Goal: Task Accomplishment & Management: Use online tool/utility

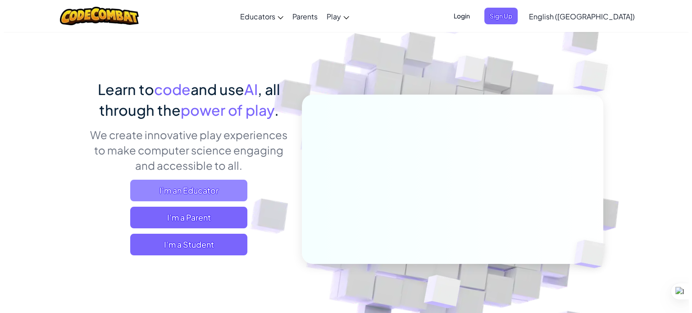
scroll to position [45, 0]
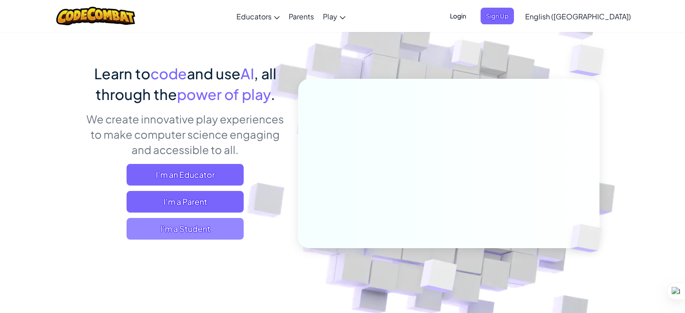
click at [213, 221] on span "I'm a Student" at bounding box center [185, 229] width 117 height 22
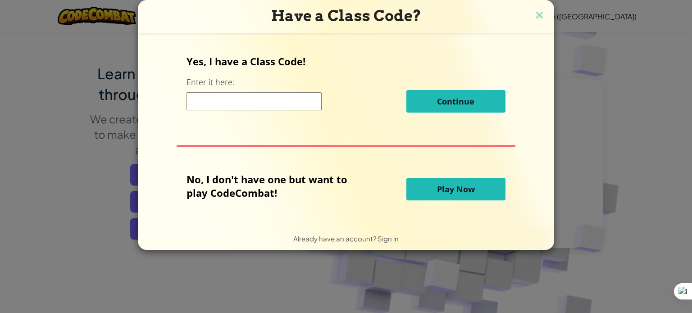
click at [417, 191] on button "Play Now" at bounding box center [455, 189] width 99 height 23
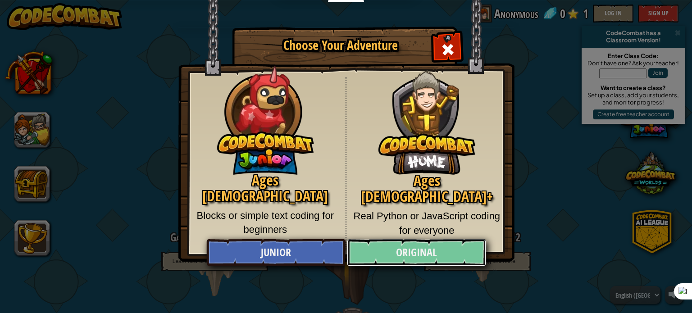
click at [440, 256] on link "Original" at bounding box center [416, 252] width 139 height 27
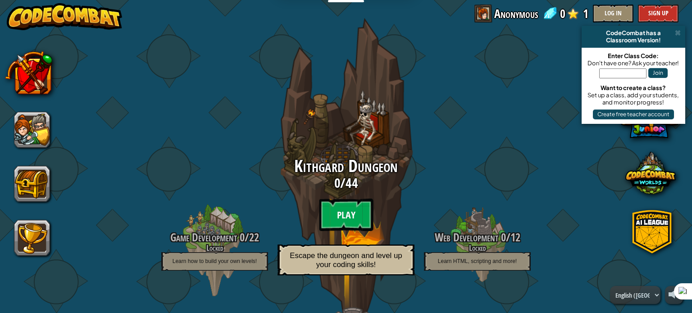
click at [334, 209] on btn "Play" at bounding box center [346, 215] width 54 height 32
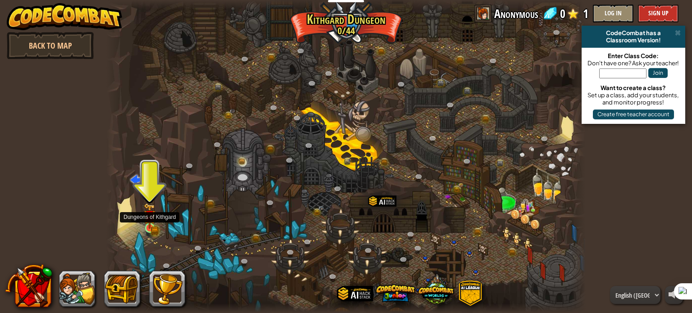
click at [146, 223] on div at bounding box center [149, 227] width 9 height 9
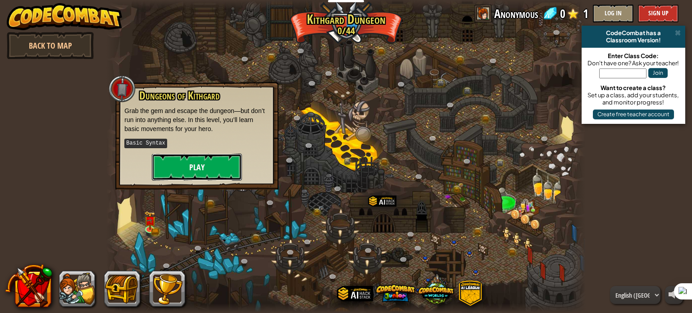
click at [187, 176] on button "Play" at bounding box center [197, 167] width 90 height 27
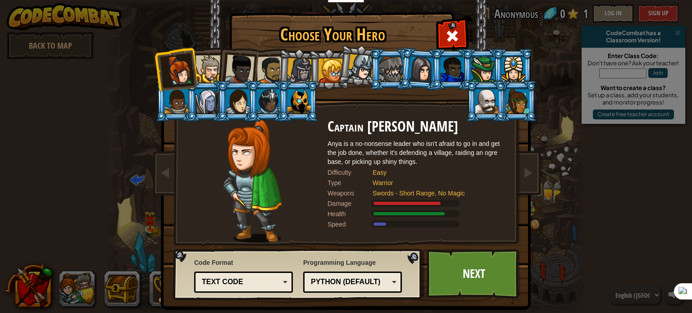
click at [329, 68] on div at bounding box center [331, 71] width 24 height 24
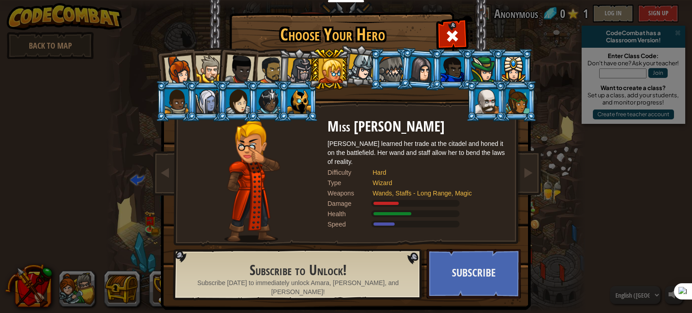
click at [365, 63] on div at bounding box center [361, 67] width 27 height 27
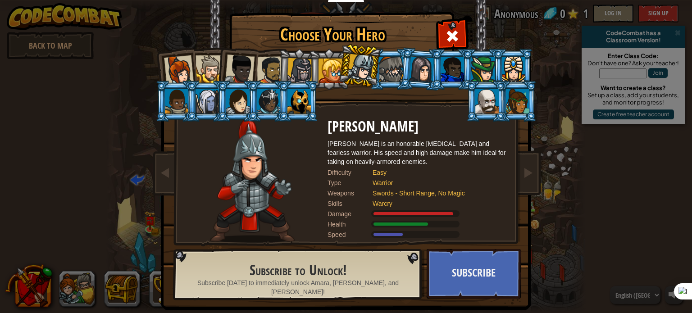
click at [322, 59] on div at bounding box center [331, 71] width 24 height 24
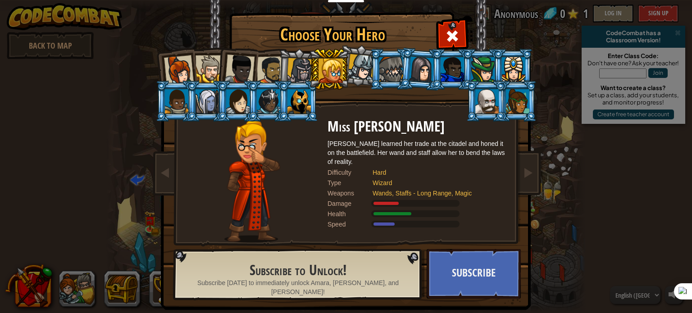
click at [301, 62] on div at bounding box center [300, 71] width 26 height 26
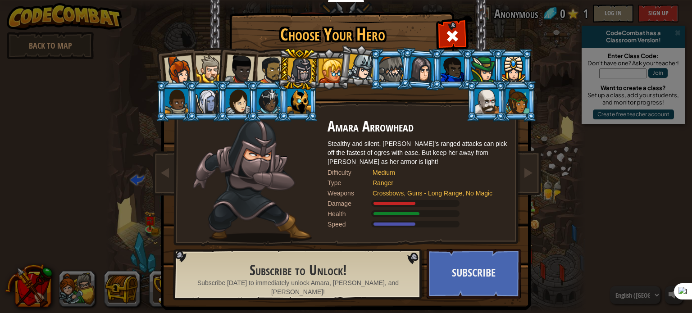
click at [263, 64] on div at bounding box center [271, 70] width 28 height 28
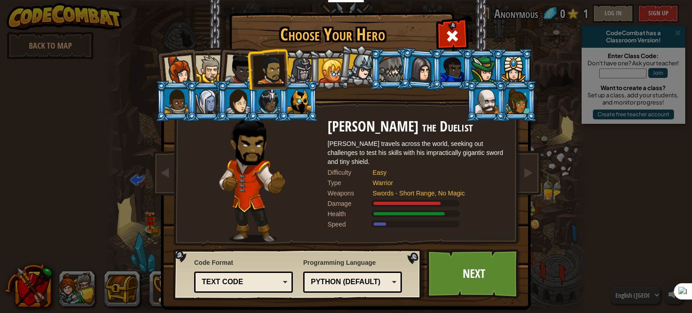
click at [214, 57] on div at bounding box center [209, 68] width 27 height 27
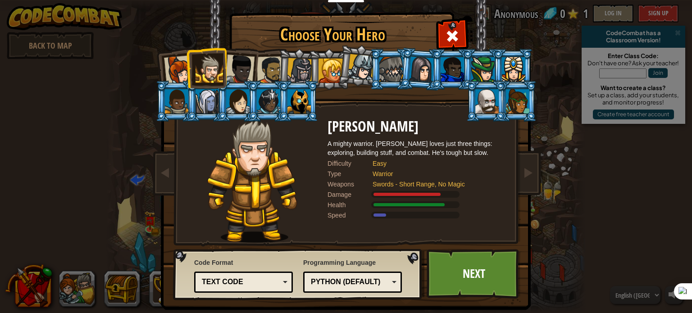
click at [232, 64] on div at bounding box center [240, 70] width 30 height 30
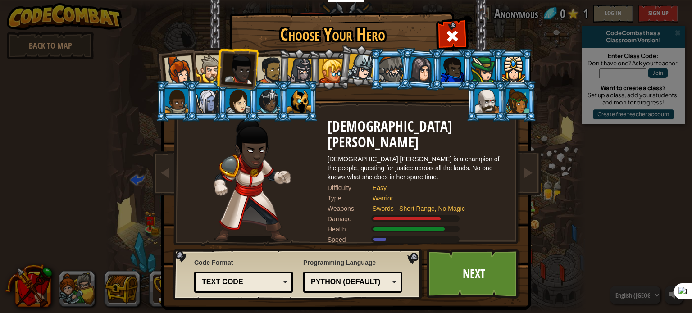
click at [175, 65] on div at bounding box center [179, 70] width 30 height 30
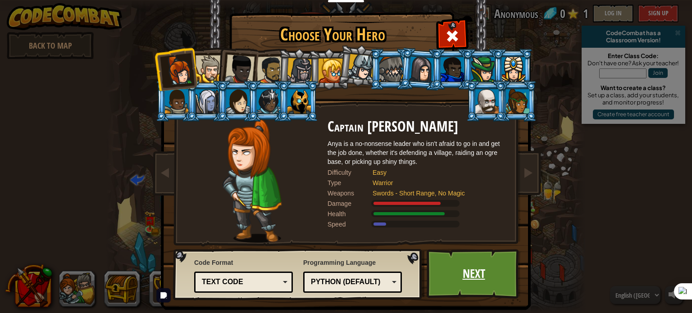
click at [476, 276] on link "Next" at bounding box center [474, 274] width 94 height 50
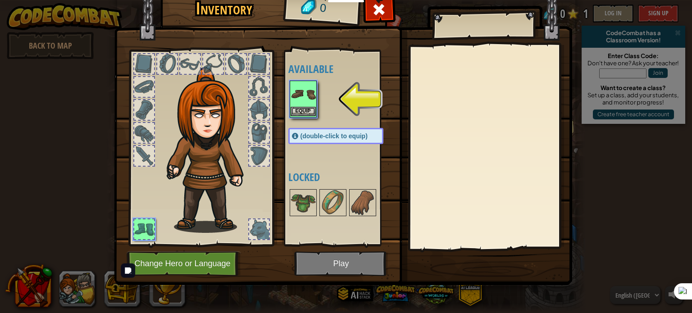
click at [300, 104] on img at bounding box center [303, 94] width 25 height 25
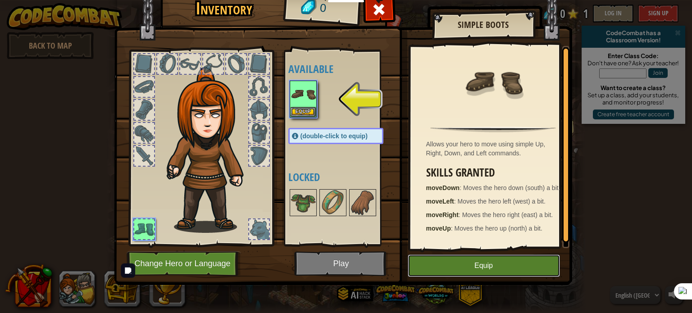
click at [487, 272] on button "Equip" at bounding box center [484, 266] width 152 height 23
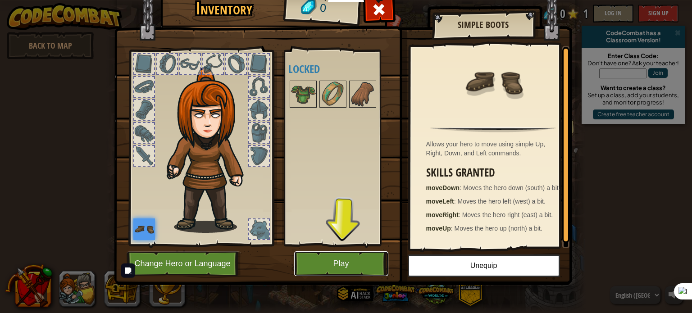
click at [337, 266] on button "Play" at bounding box center [341, 263] width 94 height 25
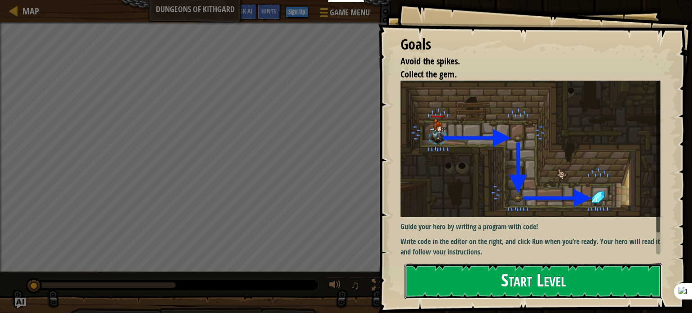
click at [547, 272] on button "Start Level" at bounding box center [534, 282] width 258 height 36
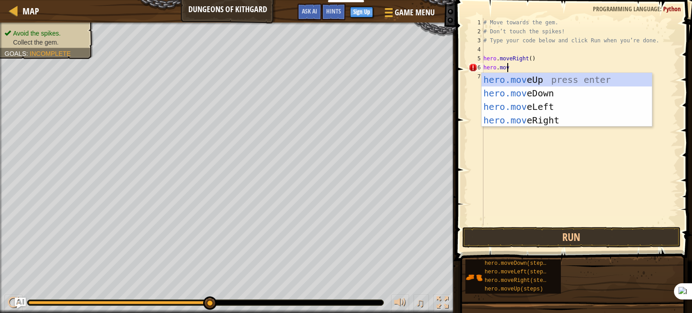
scroll to position [4, 1]
type textarea "hero.move"
click at [516, 92] on div "hero.move Up press enter hero.move Down press enter hero.move Left press enter …" at bounding box center [567, 113] width 170 height 81
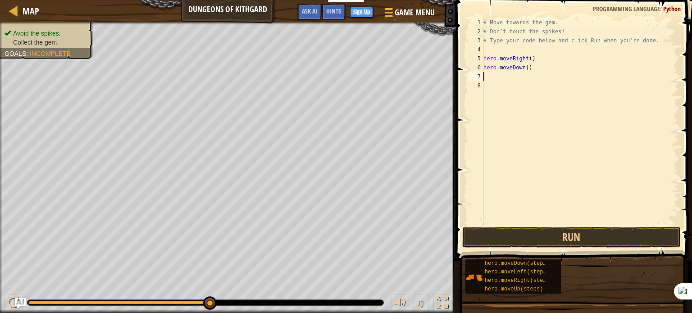
scroll to position [4, 0]
click at [566, 240] on button "Run" at bounding box center [571, 237] width 219 height 21
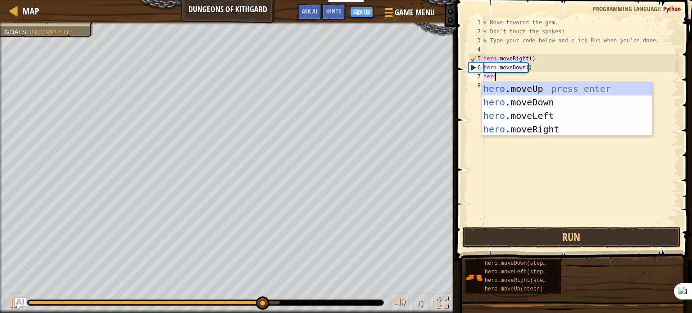
type textarea "hero."
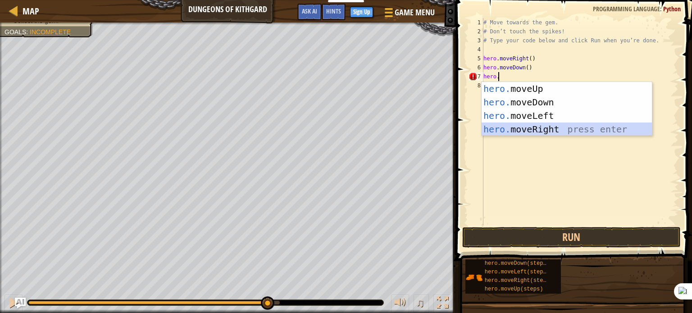
click at [536, 135] on div "hero. moveUp press enter hero. moveDown press enter hero. moveLeft press enter …" at bounding box center [567, 122] width 170 height 81
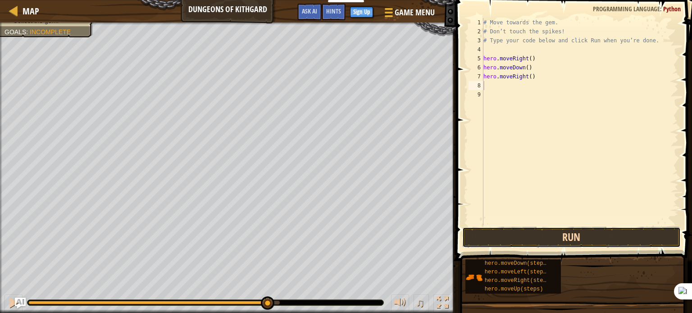
click at [557, 241] on button "Run" at bounding box center [571, 237] width 219 height 21
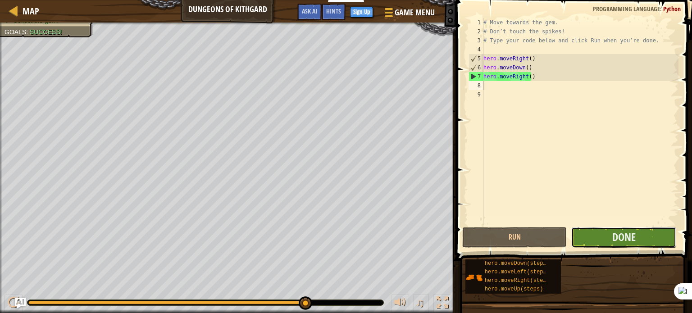
click at [600, 233] on button "Done" at bounding box center [623, 237] width 105 height 21
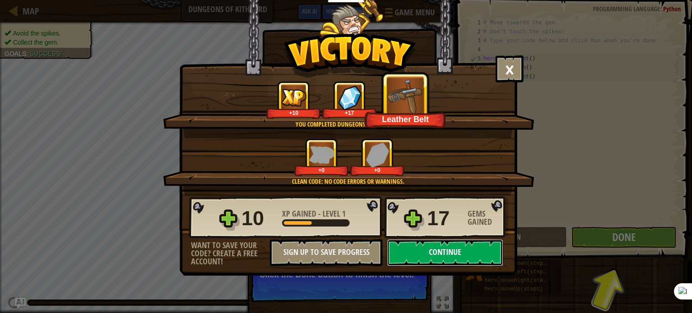
click at [441, 251] on button "Continue" at bounding box center [445, 252] width 116 height 27
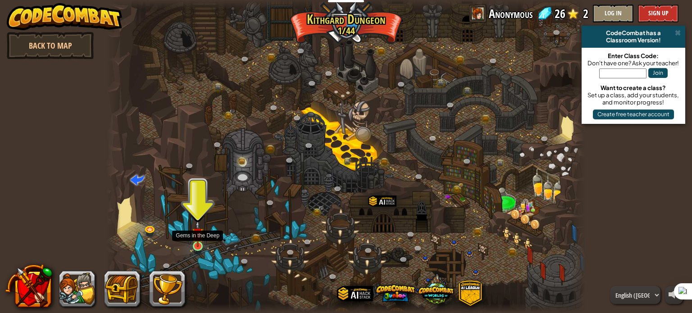
click at [201, 240] on img at bounding box center [198, 233] width 12 height 27
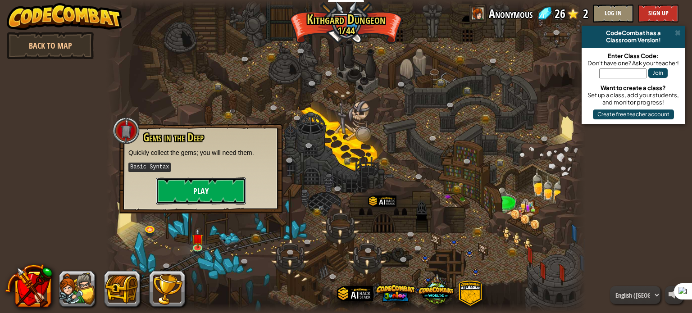
click at [200, 198] on button "Play" at bounding box center [201, 191] width 90 height 27
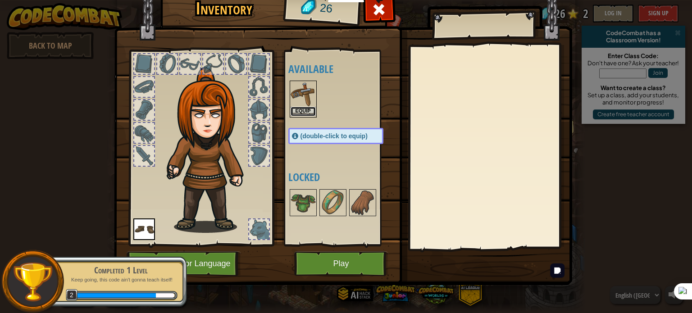
click at [303, 108] on button "Equip" at bounding box center [303, 111] width 25 height 9
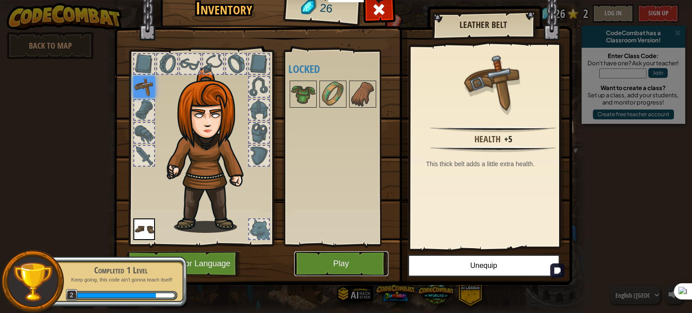
click at [352, 270] on button "Play" at bounding box center [341, 263] width 94 height 25
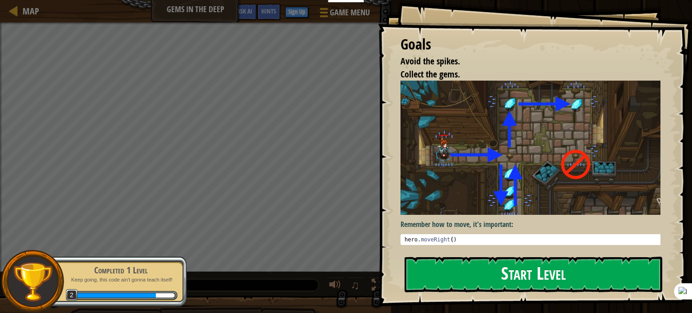
click at [447, 276] on button "Start Level" at bounding box center [534, 275] width 258 height 36
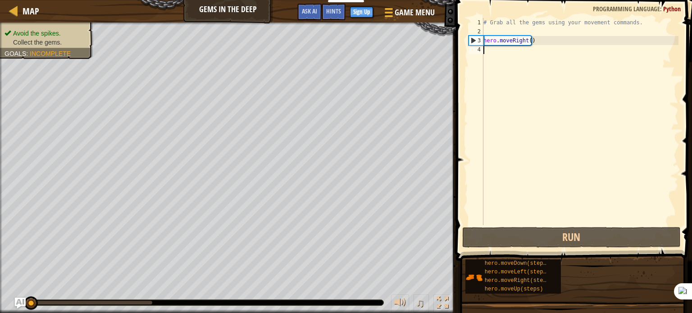
scroll to position [4, 0]
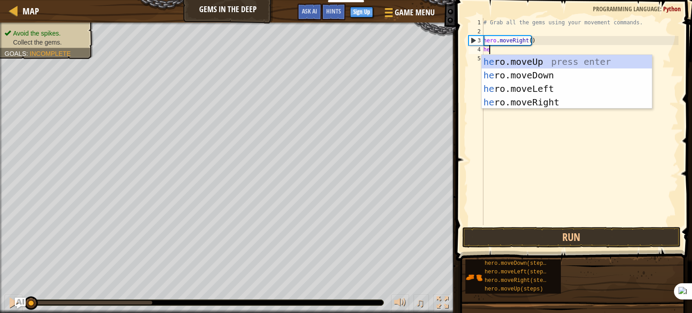
type textarea "he"
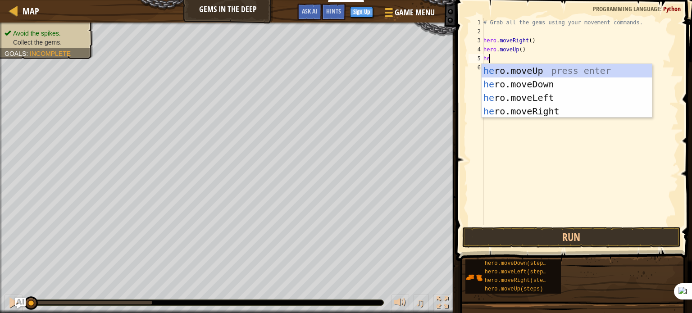
type textarea "her"
click at [535, 109] on div "her o.moveUp press enter her o.moveDown press enter her o.moveLeft press enter …" at bounding box center [567, 104] width 170 height 81
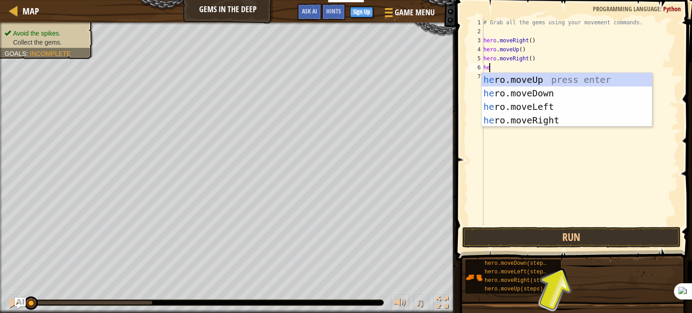
type textarea "her"
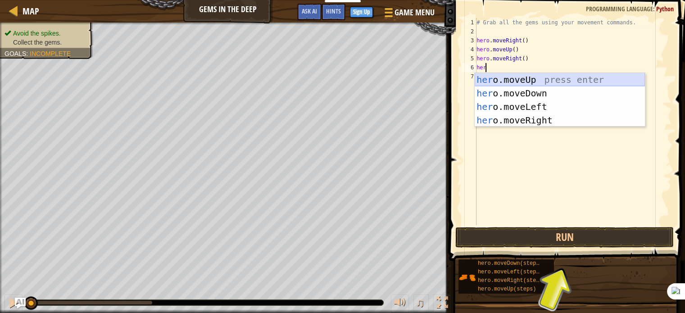
click at [542, 79] on div "her o.moveUp press enter her o.moveDown press enter her o.moveLeft press enter …" at bounding box center [560, 113] width 170 height 81
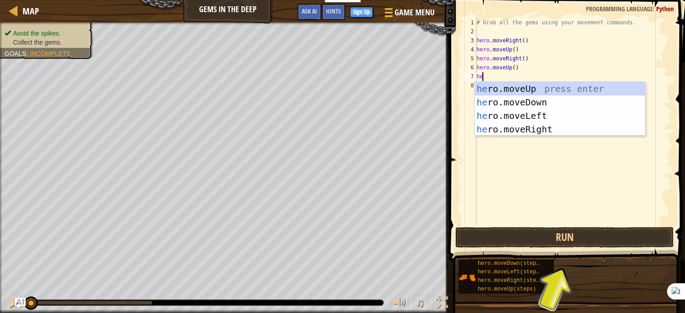
type textarea "her"
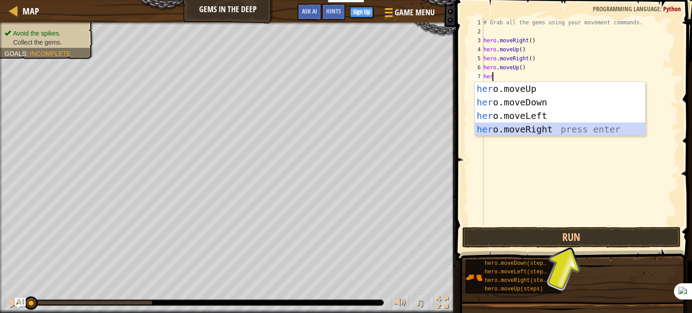
click at [564, 129] on div "her o.moveUp press enter her o.moveDown press enter her o.moveLeft press enter …" at bounding box center [560, 122] width 170 height 81
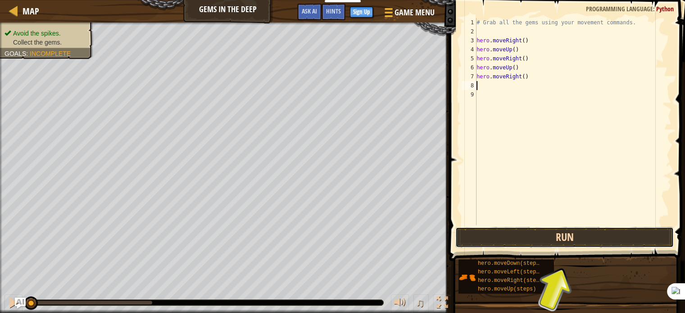
click at [541, 234] on button "Run" at bounding box center [564, 237] width 219 height 21
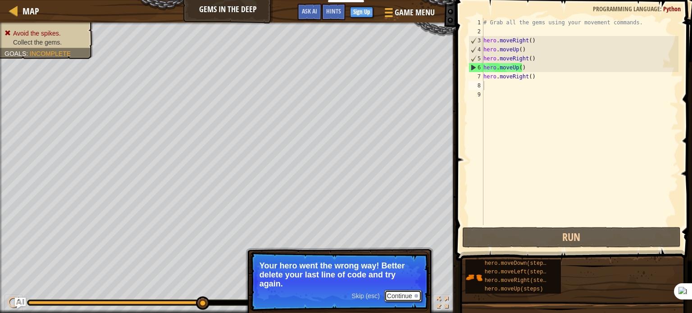
click at [407, 290] on button "Continue" at bounding box center [402, 296] width 37 height 12
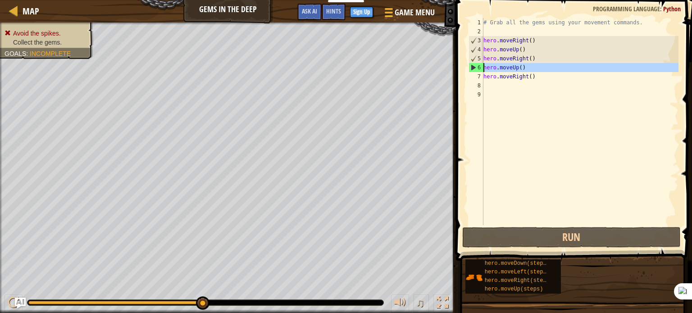
click at [474, 66] on div "6" at bounding box center [476, 67] width 14 height 9
drag, startPoint x: 519, startPoint y: 68, endPoint x: 497, endPoint y: 73, distance: 22.2
click at [496, 73] on div "# Grab all the gems using your movement commands. hero . moveRight ( ) hero . m…" at bounding box center [580, 130] width 197 height 225
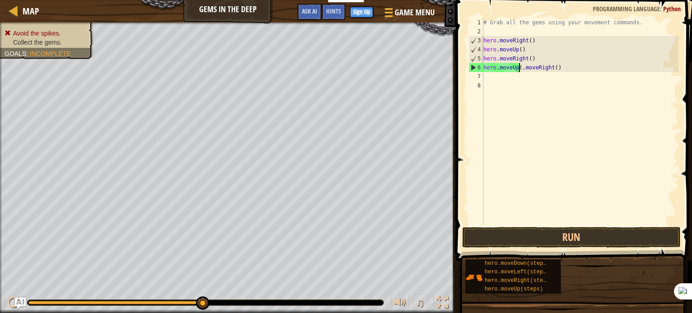
type textarea "hero.moveUp.moveRight()"
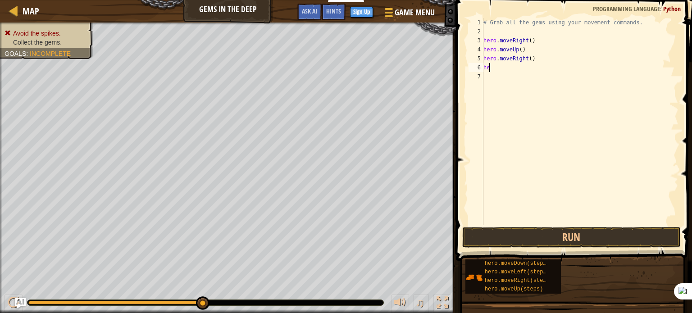
type textarea "h"
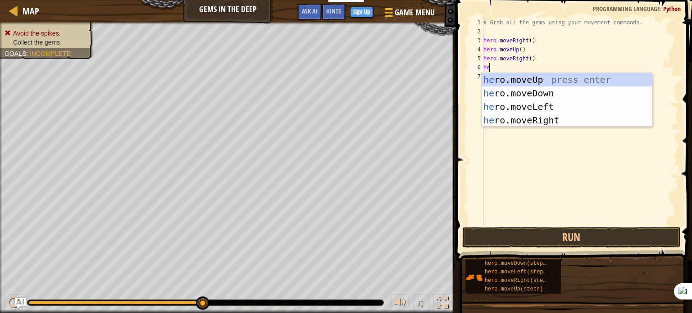
type textarea "her"
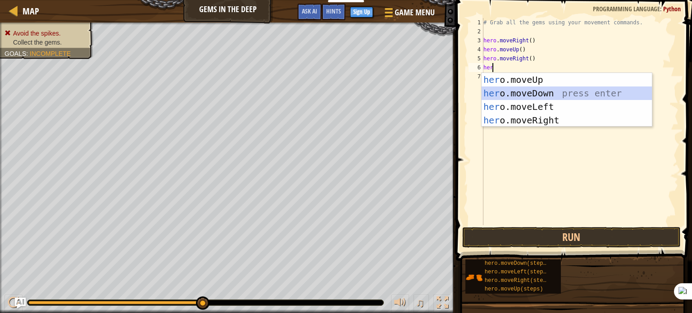
click at [508, 90] on div "her o.moveUp press enter her o.moveDown press enter her o.moveLeft press enter …" at bounding box center [567, 113] width 170 height 81
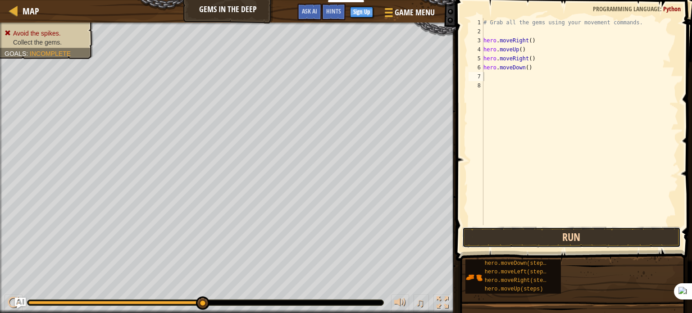
click at [538, 233] on button "Run" at bounding box center [571, 237] width 219 height 21
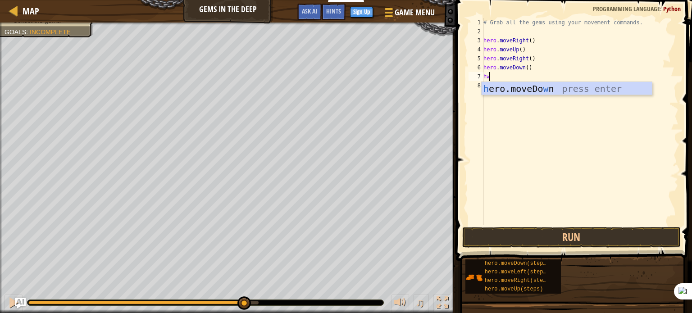
type textarea "h"
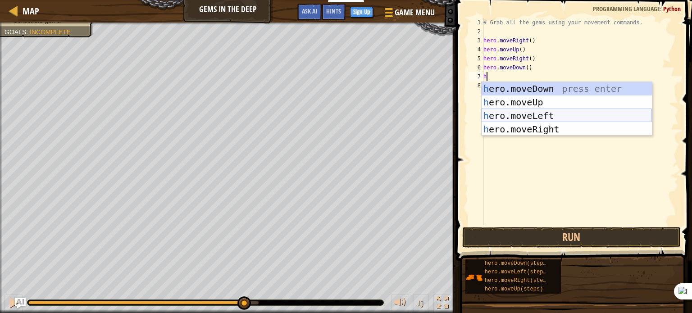
click at [526, 118] on div "h ero.moveDown press enter h ero.moveUp press enter h ero.moveLeft press enter …" at bounding box center [567, 122] width 170 height 81
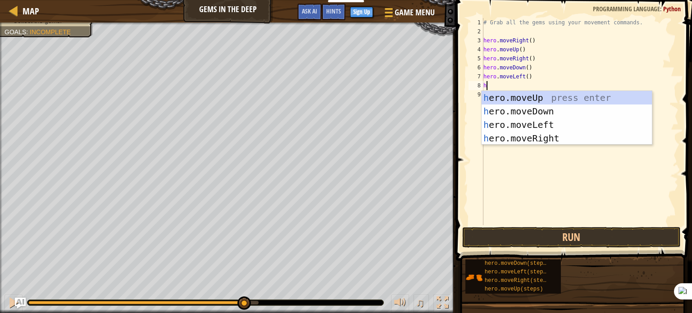
type textarea "he"
click at [546, 108] on div "he ro.moveUp press enter he ro.moveDown press enter he ro.moveLeft press enter …" at bounding box center [567, 131] width 170 height 81
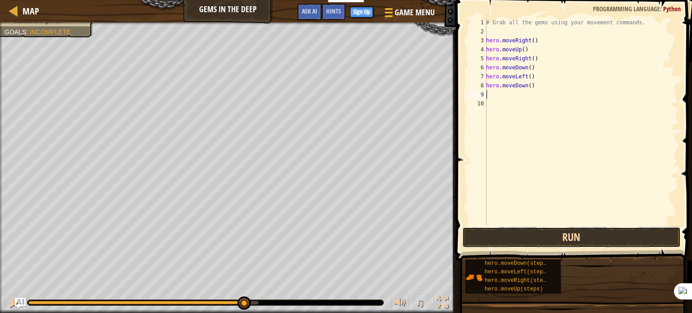
click at [544, 238] on button "Run" at bounding box center [571, 237] width 219 height 21
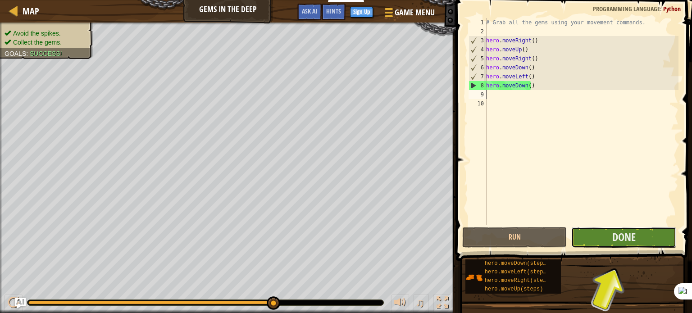
click at [609, 228] on button "Done" at bounding box center [623, 237] width 105 height 21
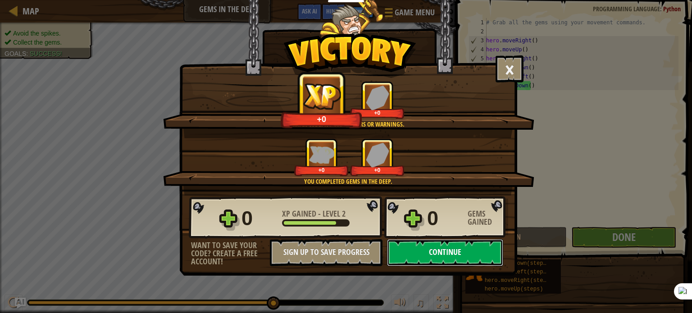
click at [454, 258] on button "Continue" at bounding box center [445, 252] width 116 height 27
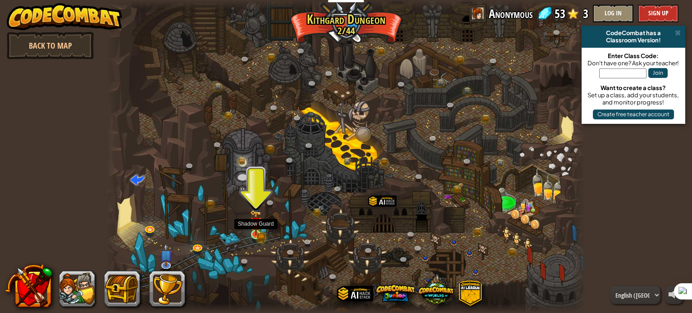
click at [256, 223] on img at bounding box center [255, 222] width 7 height 7
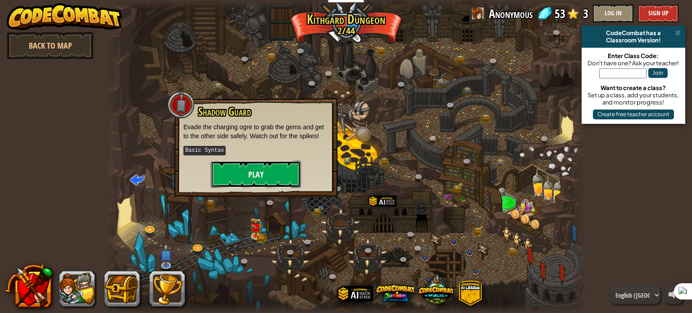
click at [276, 167] on button "Play" at bounding box center [256, 174] width 90 height 27
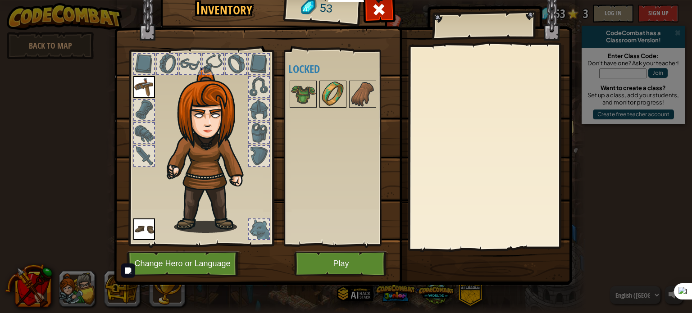
click at [337, 95] on img at bounding box center [332, 94] width 25 height 25
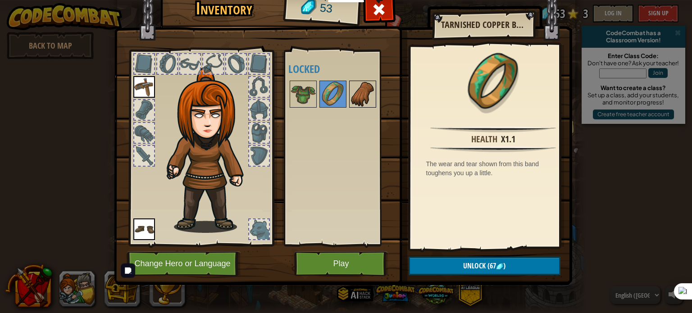
click at [354, 96] on img at bounding box center [362, 94] width 25 height 25
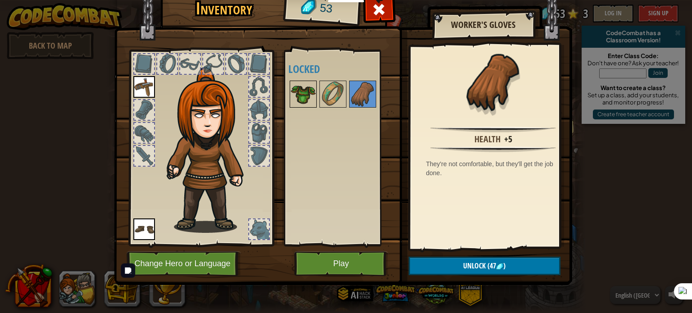
click at [307, 91] on img at bounding box center [303, 94] width 25 height 25
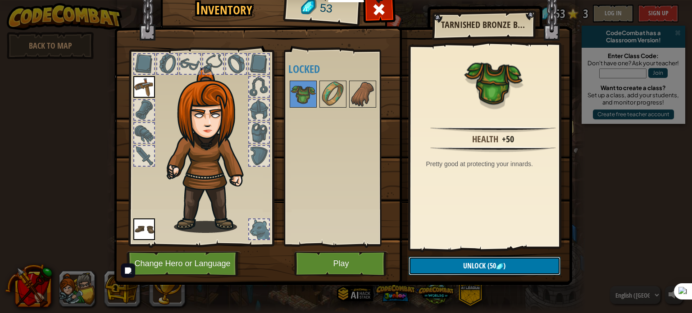
click at [469, 262] on span "Unlock" at bounding box center [474, 266] width 23 height 10
click at [469, 264] on button "Confirm" at bounding box center [485, 266] width 152 height 18
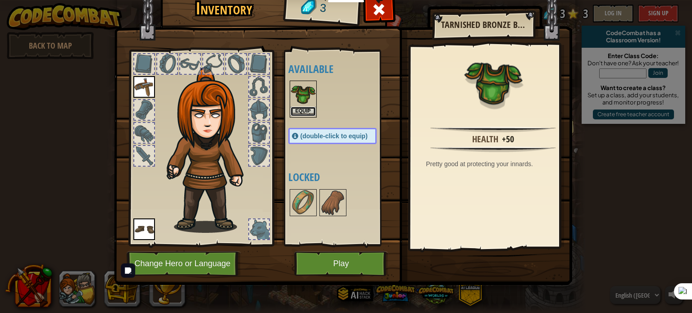
click at [302, 108] on button "Equip" at bounding box center [303, 111] width 25 height 9
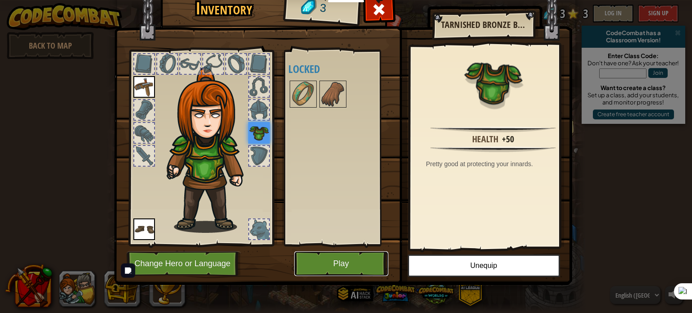
click at [366, 263] on button "Play" at bounding box center [341, 263] width 94 height 25
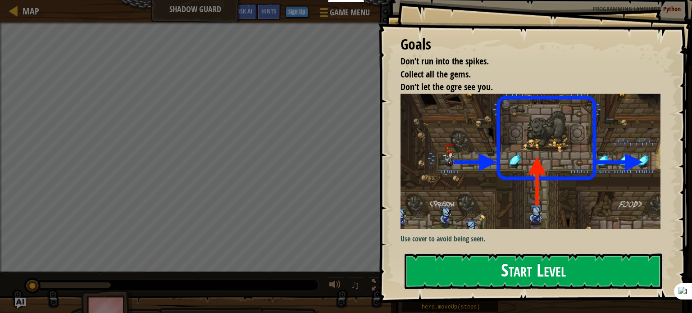
click at [450, 270] on button "Start Level" at bounding box center [534, 272] width 258 height 36
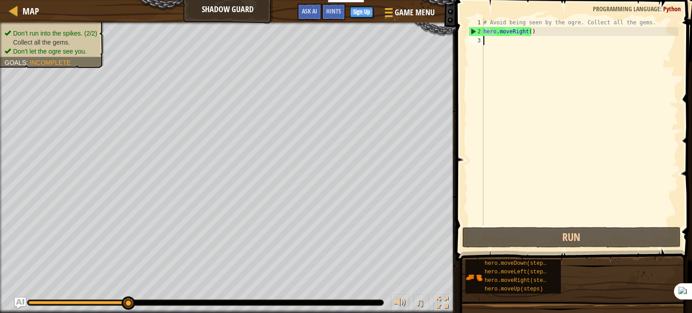
scroll to position [4, 0]
type textarea "he"
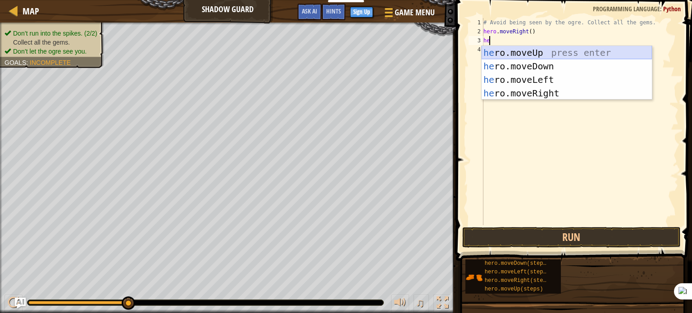
click at [531, 49] on div "he ro.moveUp press enter he ro.moveDown press enter he ro.moveLeft press enter …" at bounding box center [567, 86] width 170 height 81
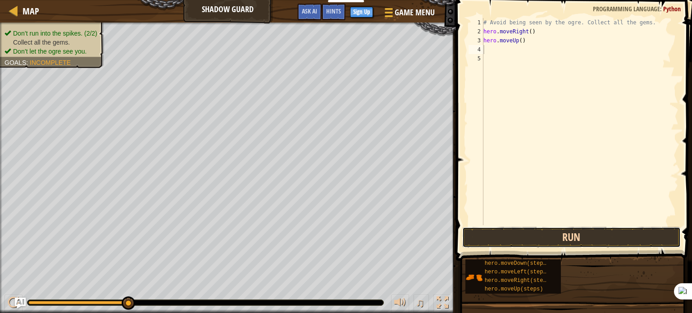
click at [598, 235] on button "Run" at bounding box center [571, 237] width 219 height 21
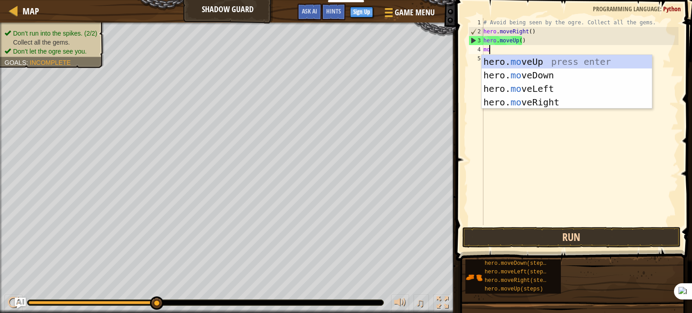
type textarea "mov"
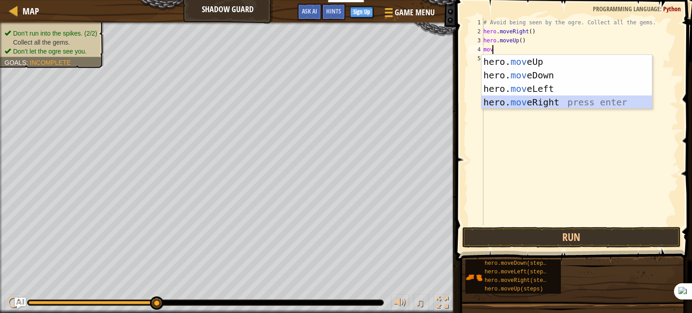
click at [545, 100] on div "hero. mov eUp press enter hero. mov eDown press enter hero. mov eLeft press ent…" at bounding box center [567, 95] width 170 height 81
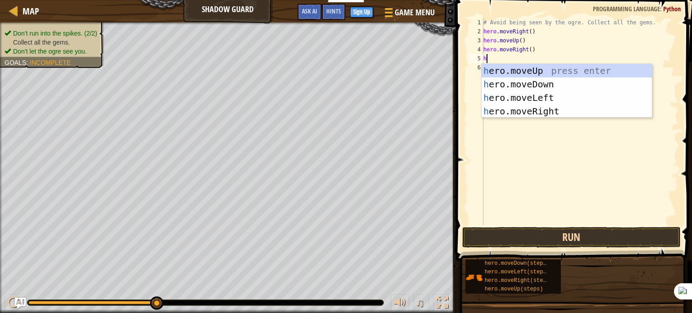
type textarea "h"
click at [541, 232] on button "Run" at bounding box center [571, 237] width 219 height 21
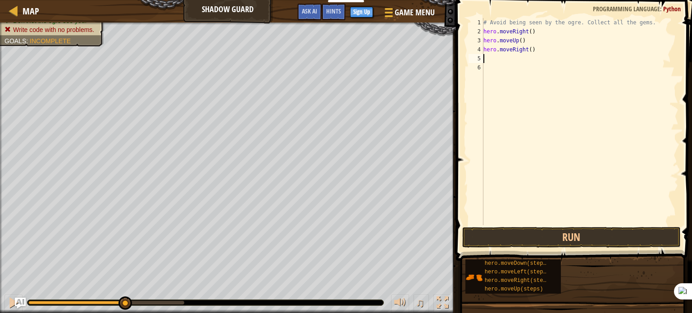
type textarea "h"
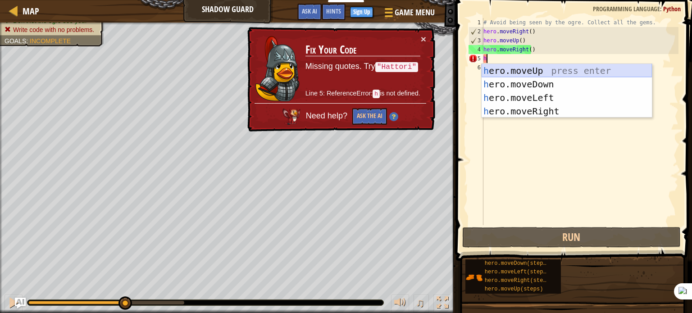
click at [524, 72] on div "h ero.moveUp press enter h ero.moveDown press enter h ero.moveLeft press enter …" at bounding box center [567, 104] width 170 height 81
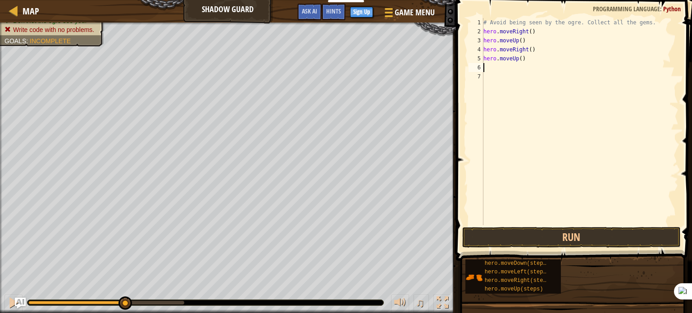
click at [529, 56] on div "# Avoid being seen by the ogre. Collect all the gems. hero . moveRight ( ) hero…" at bounding box center [580, 130] width 197 height 225
type textarea "hero.m"
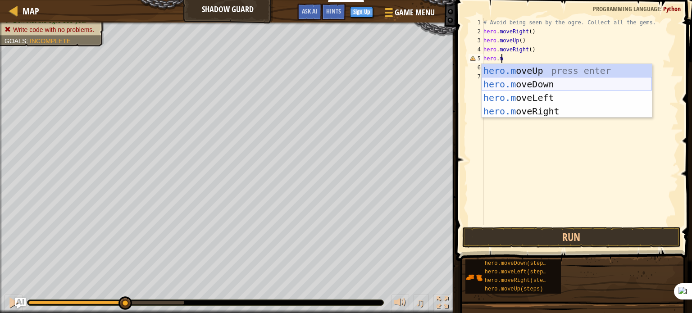
click at [530, 81] on div "hero.m oveUp press enter hero.m oveDown press enter hero.m oveLeft press enter …" at bounding box center [567, 104] width 170 height 81
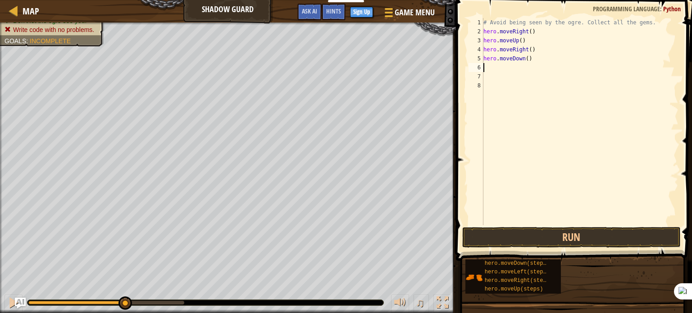
scroll to position [4, 0]
click at [538, 234] on button "Run" at bounding box center [571, 237] width 219 height 21
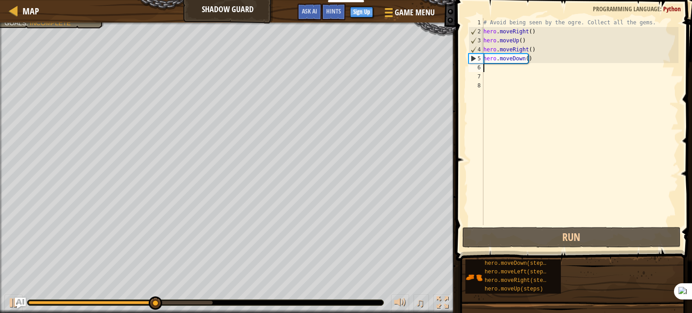
type textarea "h"
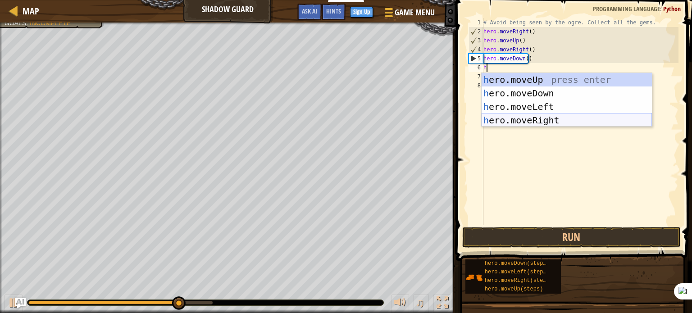
click at [532, 125] on div "h ero.moveUp press enter h ero.moveDown press enter h ero.moveLeft press enter …" at bounding box center [567, 113] width 170 height 81
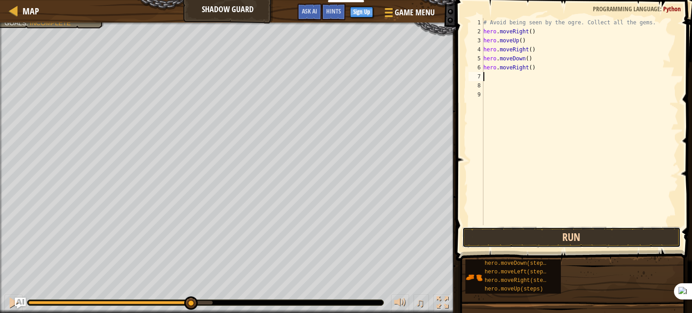
click at [525, 237] on button "Run" at bounding box center [571, 237] width 219 height 21
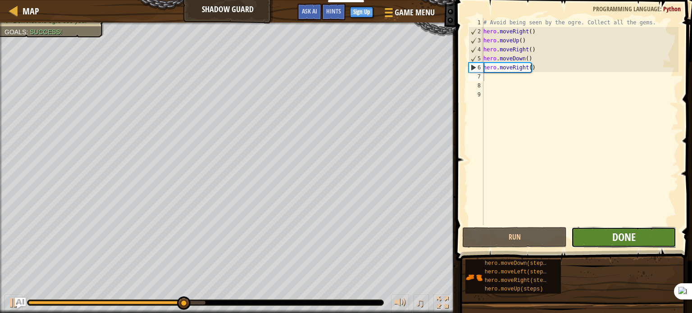
click at [616, 242] on span "Done" at bounding box center [623, 237] width 23 height 14
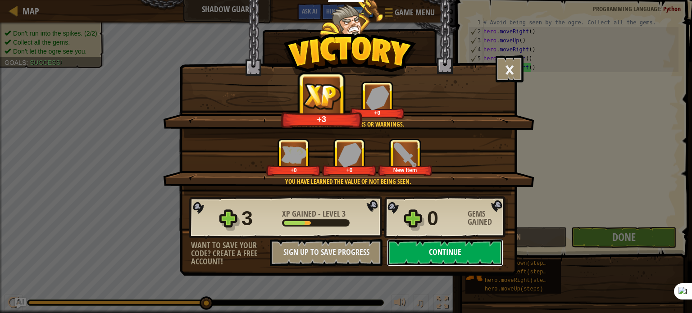
click at [476, 254] on button "Continue" at bounding box center [445, 252] width 116 height 27
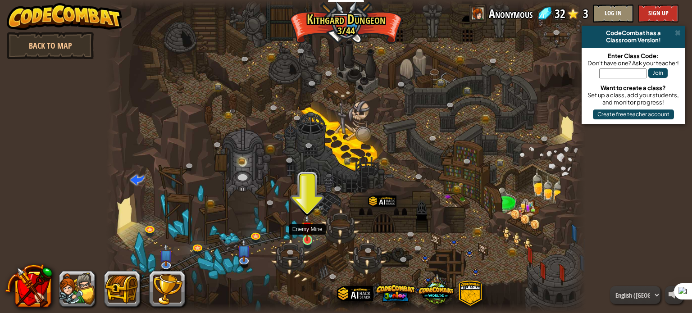
click at [308, 232] on img at bounding box center [307, 227] width 12 height 27
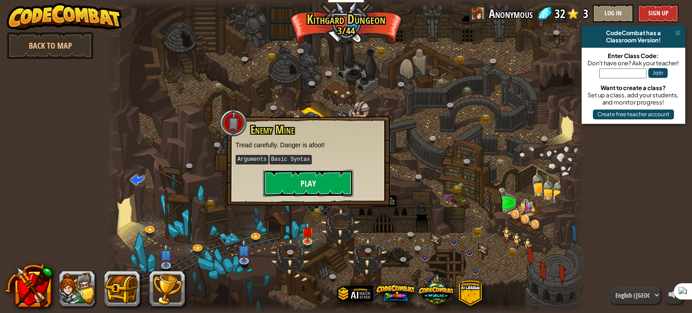
click at [322, 179] on button "Play" at bounding box center [308, 183] width 90 height 27
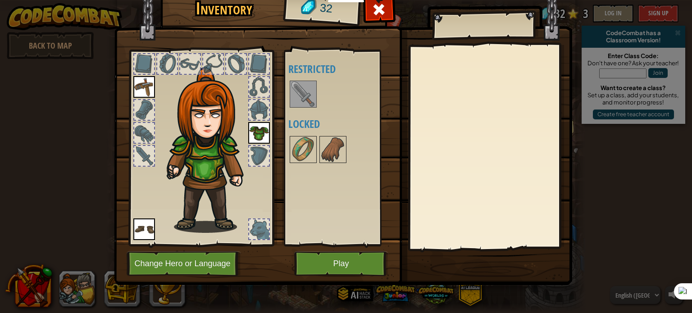
click at [307, 95] on img at bounding box center [303, 94] width 25 height 25
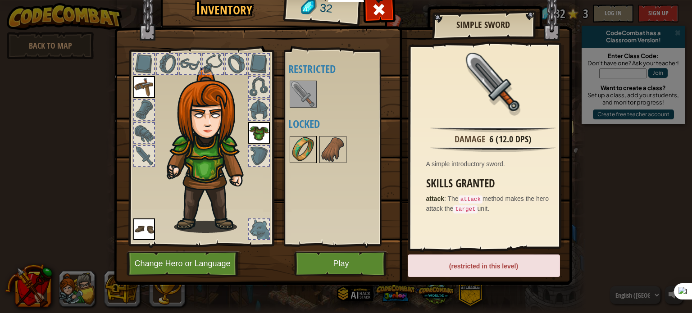
click at [307, 146] on img at bounding box center [303, 149] width 25 height 25
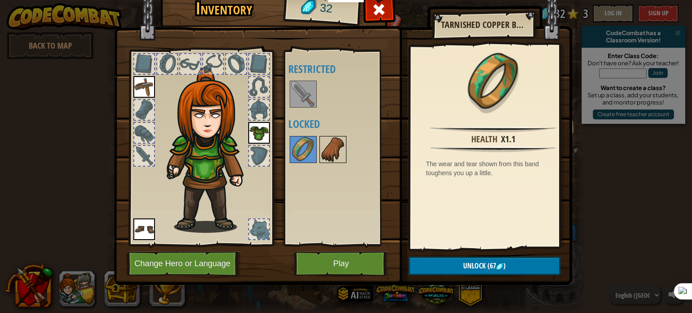
click at [327, 150] on img at bounding box center [332, 149] width 25 height 25
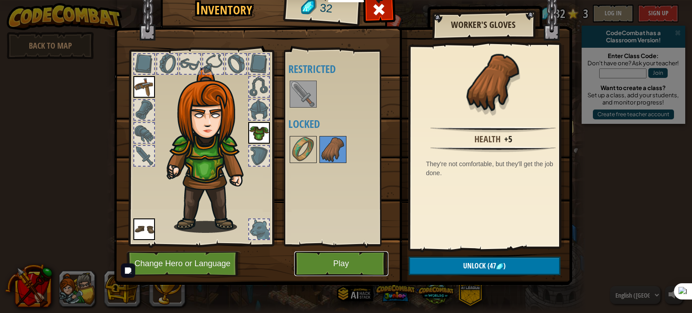
click at [322, 264] on button "Play" at bounding box center [341, 263] width 94 height 25
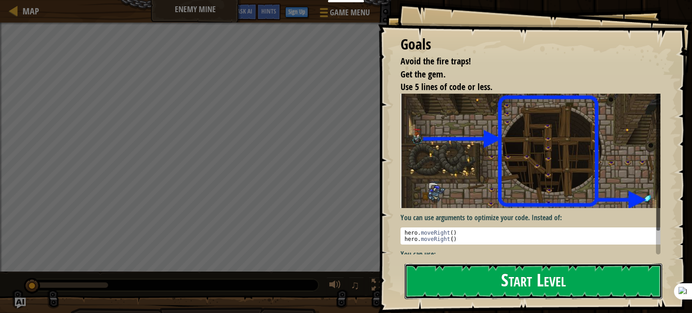
click at [447, 264] on button "Start Level" at bounding box center [534, 282] width 258 height 36
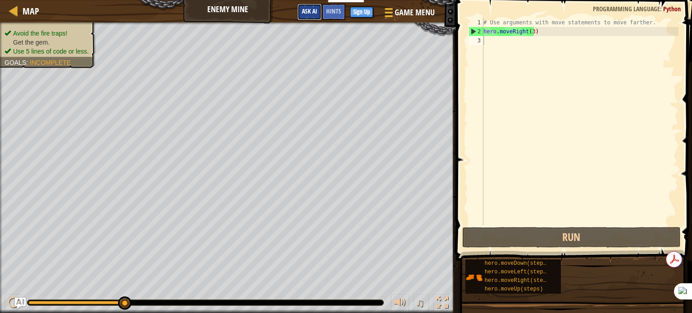
click at [311, 11] on span "Ask AI" at bounding box center [309, 11] width 15 height 9
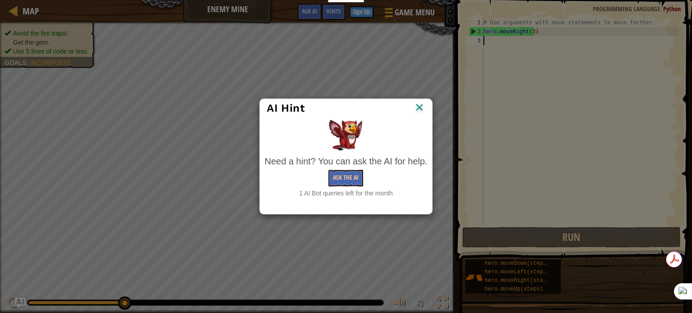
click at [421, 106] on img at bounding box center [420, 108] width 12 height 14
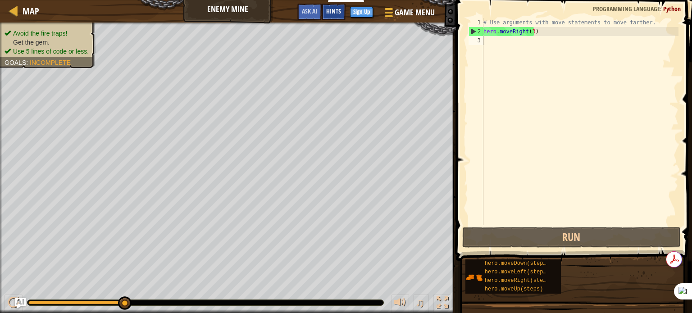
click at [337, 9] on span "Hints" at bounding box center [333, 11] width 15 height 9
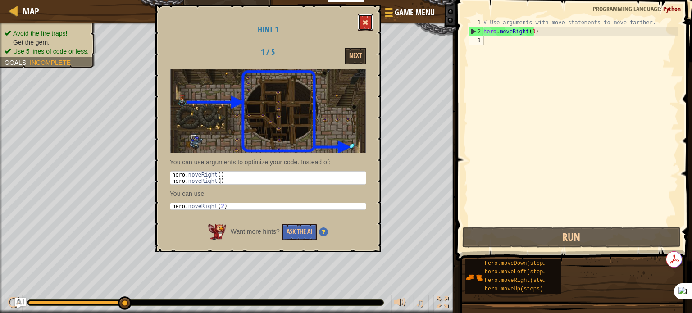
click at [363, 18] on button at bounding box center [365, 22] width 15 height 17
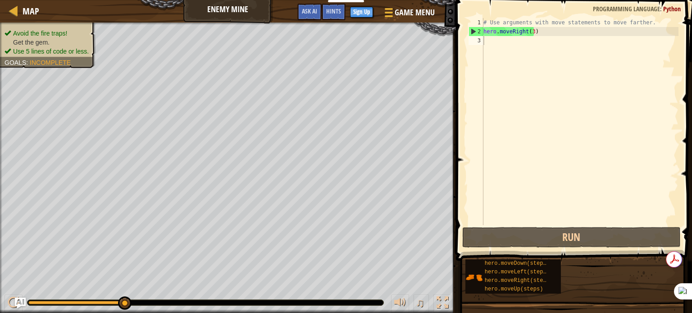
click at [491, 39] on div "# Use arguments with move statements to move farther. hero . moveRight ( 3 )" at bounding box center [580, 130] width 197 height 225
type textarea "h"
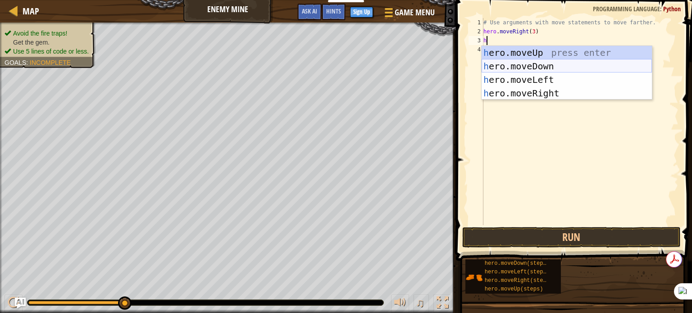
click at [509, 64] on div "h ero.moveUp press enter h ero.moveDown press enter h ero.moveLeft press enter …" at bounding box center [567, 86] width 170 height 81
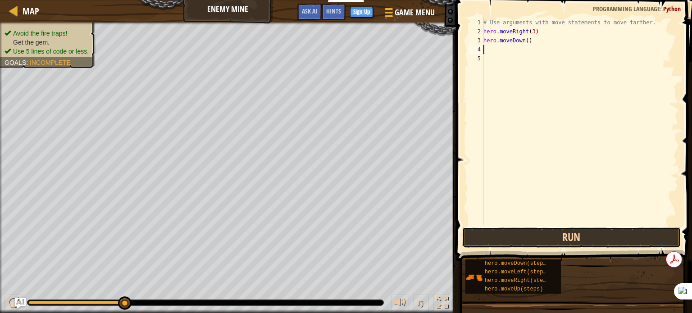
click at [509, 237] on button "Run" at bounding box center [571, 237] width 219 height 21
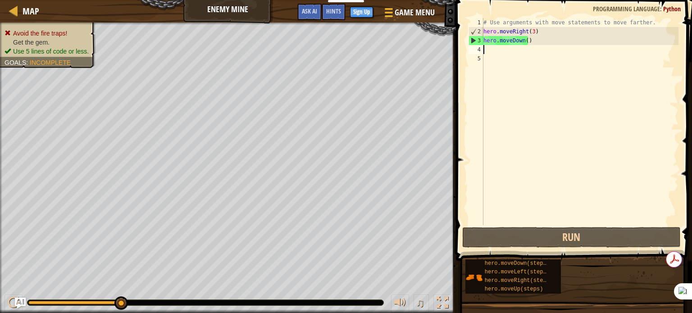
type textarea "h"
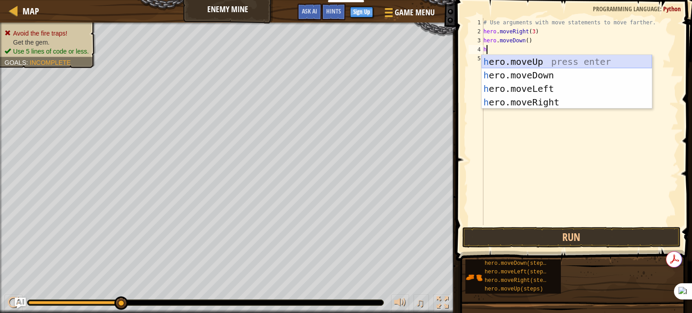
click at [537, 63] on div "h ero.moveUp press enter h ero.moveDown press enter h ero.moveLeft press enter …" at bounding box center [567, 95] width 170 height 81
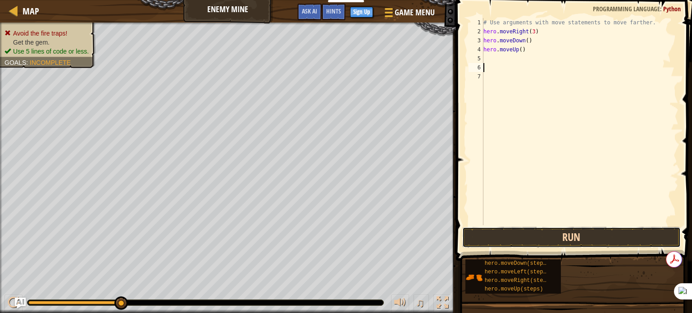
click at [492, 231] on button "Run" at bounding box center [571, 237] width 219 height 21
type textarea "h"
click at [510, 229] on button "Run" at bounding box center [571, 237] width 219 height 21
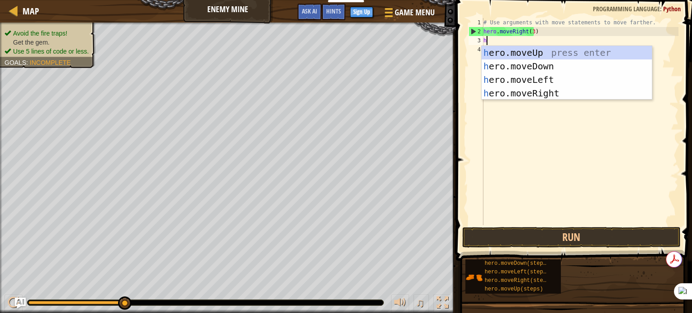
type textarea "he"
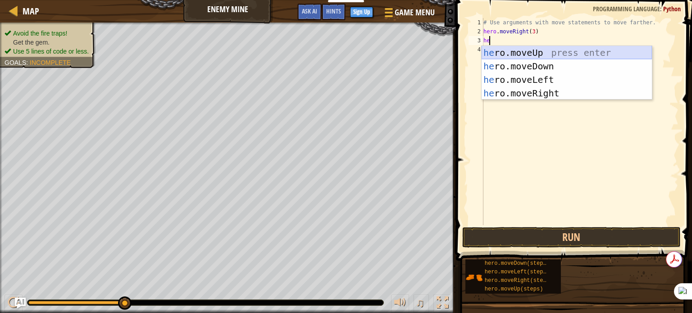
click at [519, 49] on div "he ro.moveUp press enter he ro.moveDown press enter he ro.moveLeft press enter …" at bounding box center [567, 86] width 170 height 81
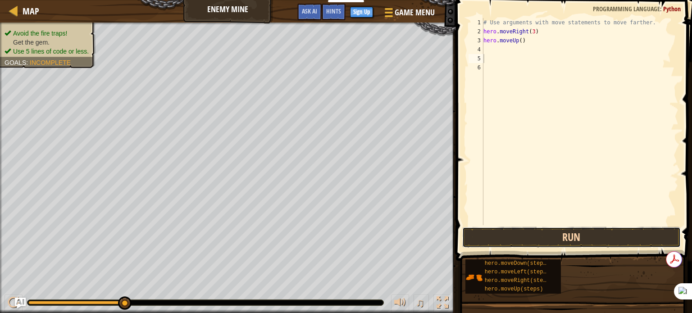
click at [473, 238] on button "Run" at bounding box center [571, 237] width 219 height 21
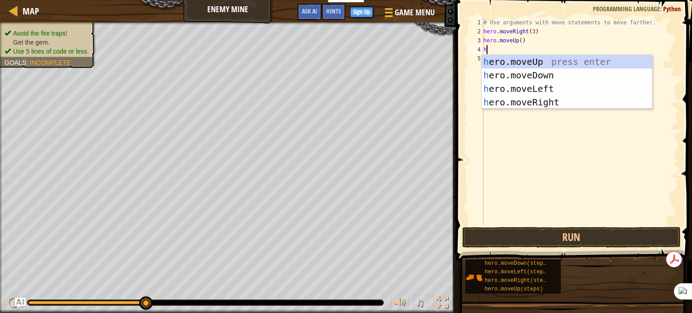
type textarea "h"
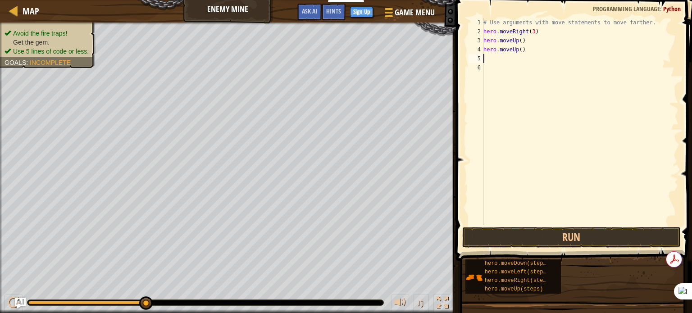
type textarea "h"
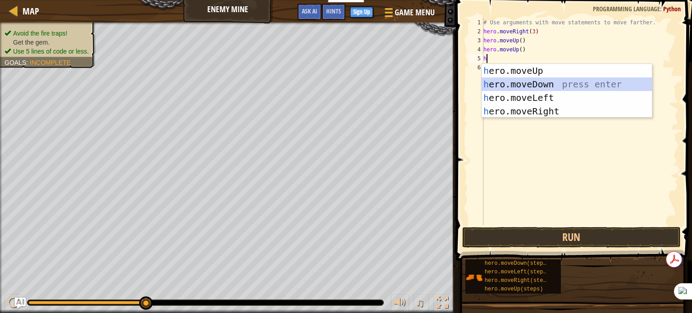
click at [558, 79] on div "h ero.moveUp press enter h ero.moveDown press enter h ero.moveLeft press enter …" at bounding box center [567, 104] width 170 height 81
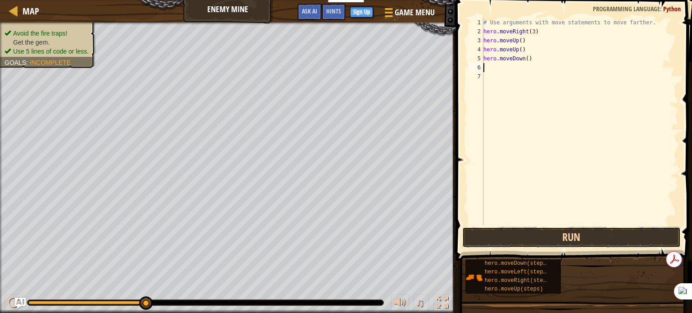
click at [581, 240] on button "Run" at bounding box center [571, 237] width 219 height 21
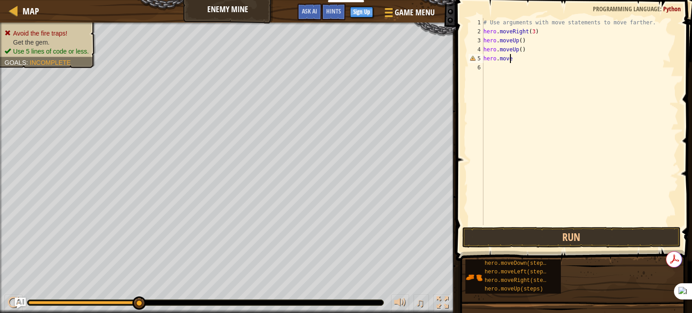
type textarea "hero.moveU"
click at [610, 234] on button "Run" at bounding box center [571, 237] width 219 height 21
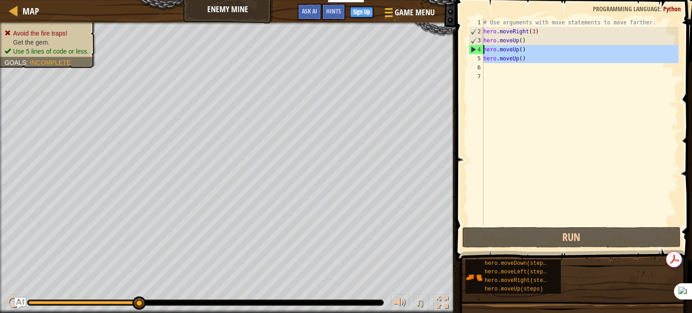
drag, startPoint x: 525, startPoint y: 69, endPoint x: 484, endPoint y: 51, distance: 45.2
click at [484, 51] on div "# Use arguments with move statements to move farther. hero . moveRight ( 3 ) he…" at bounding box center [580, 130] width 197 height 225
type textarea "hero.moveUp() hero.moveUp()"
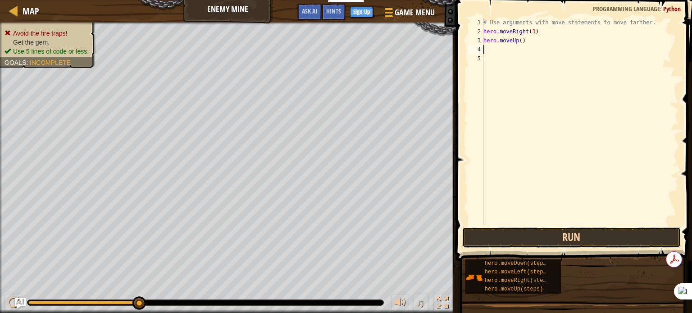
click at [525, 237] on button "Run" at bounding box center [571, 237] width 219 height 21
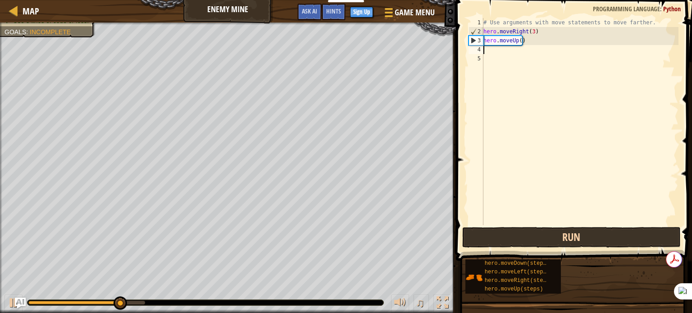
type textarea "h"
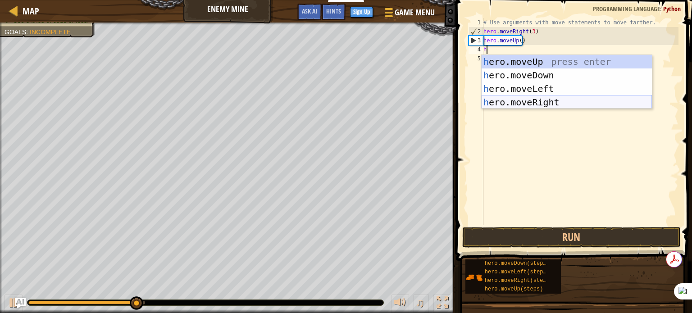
click at [538, 99] on div "h ero.moveUp press enter h ero.moveDown press enter h ero.moveLeft press enter …" at bounding box center [567, 95] width 170 height 81
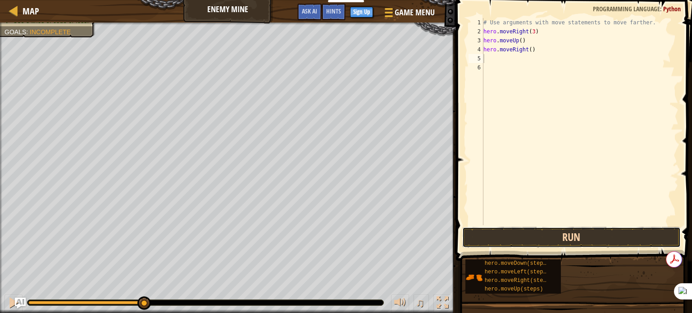
click at [532, 234] on button "Run" at bounding box center [571, 237] width 219 height 21
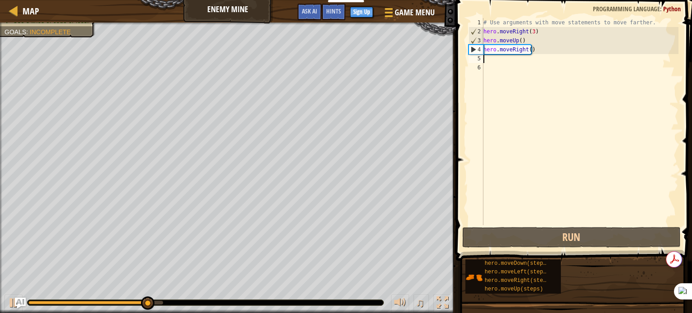
type textarea "h"
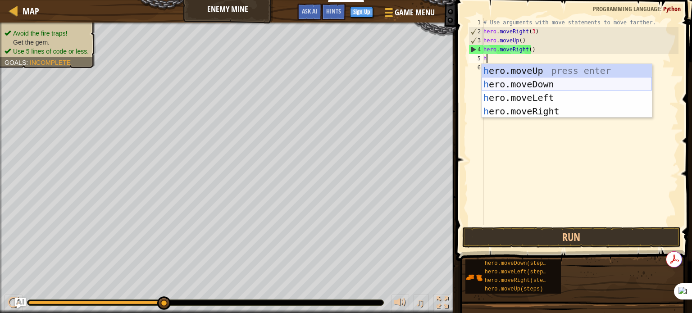
click at [520, 82] on div "h ero.moveUp press enter h ero.moveDown press enter h ero.moveLeft press enter …" at bounding box center [567, 104] width 170 height 81
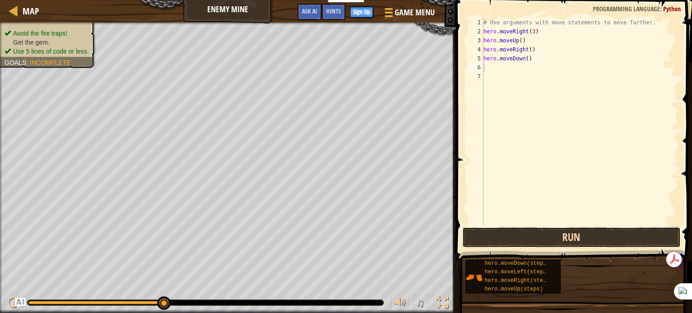
click at [521, 237] on button "Run" at bounding box center [571, 237] width 219 height 21
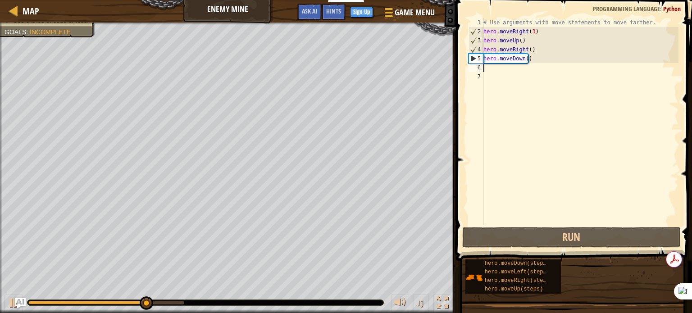
type textarea "h"
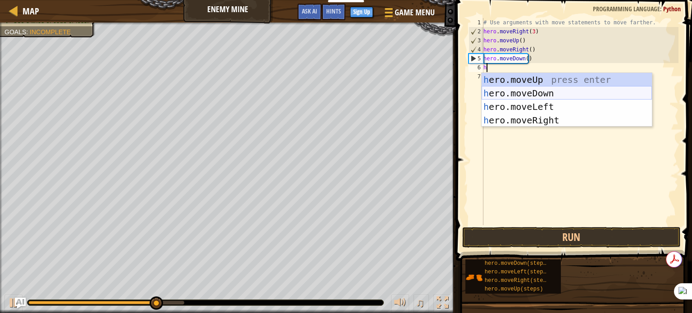
click at [514, 94] on div "h ero.moveUp press enter h ero.moveDown press enter h ero.moveLeft press enter …" at bounding box center [567, 113] width 170 height 81
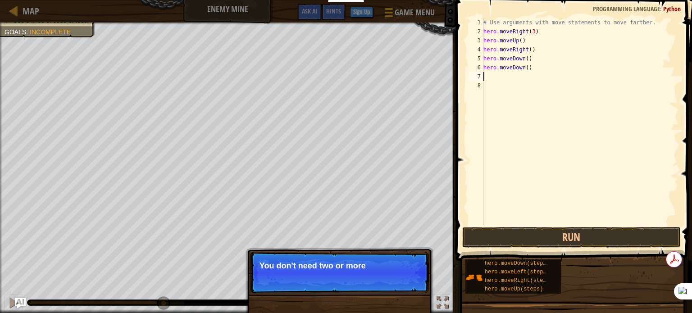
type textarea "h"
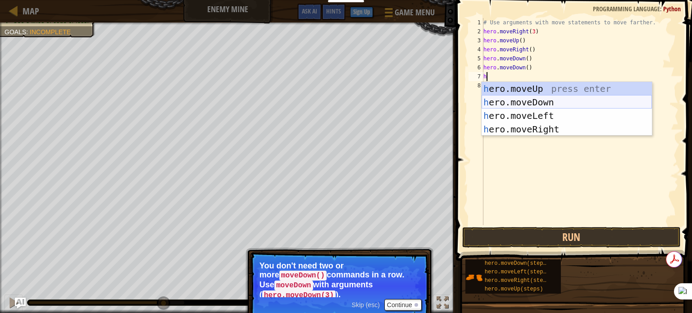
click at [528, 105] on div "h ero.moveUp press enter h ero.moveDown press enter h ero.moveLeft press enter …" at bounding box center [567, 122] width 170 height 81
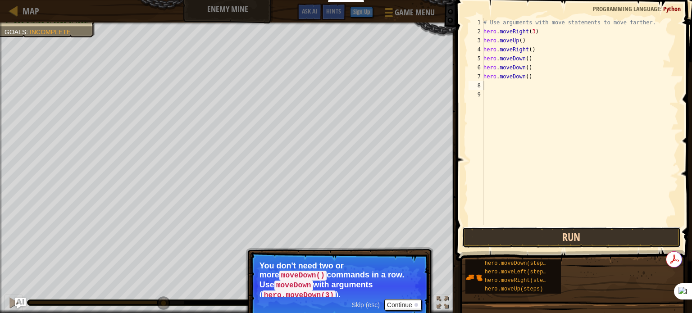
click at [596, 232] on button "Run" at bounding box center [571, 237] width 219 height 21
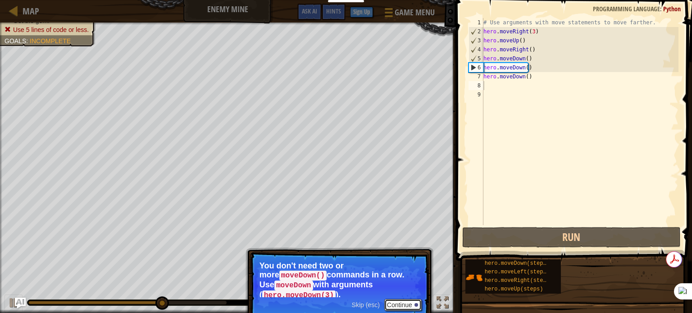
click at [405, 299] on button "Continue" at bounding box center [402, 305] width 37 height 12
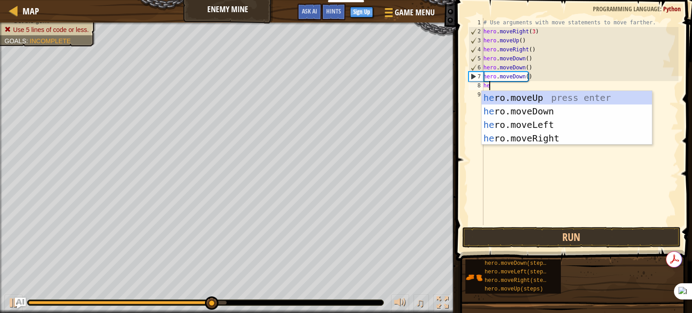
type textarea "her"
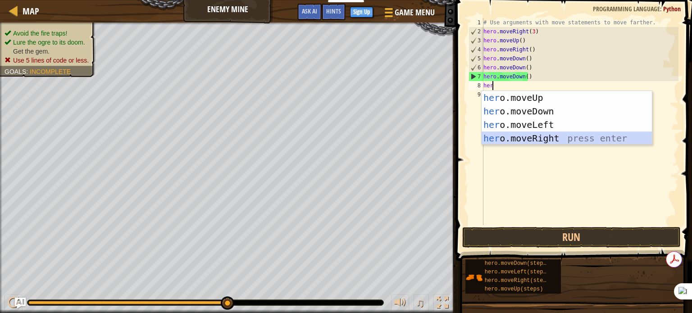
click at [515, 136] on div "her o.moveUp press enter her o.moveDown press enter her o.moveLeft press enter …" at bounding box center [567, 131] width 170 height 81
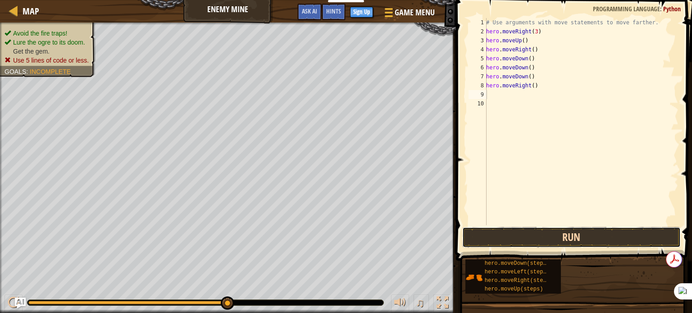
click at [552, 232] on button "Run" at bounding box center [571, 237] width 219 height 21
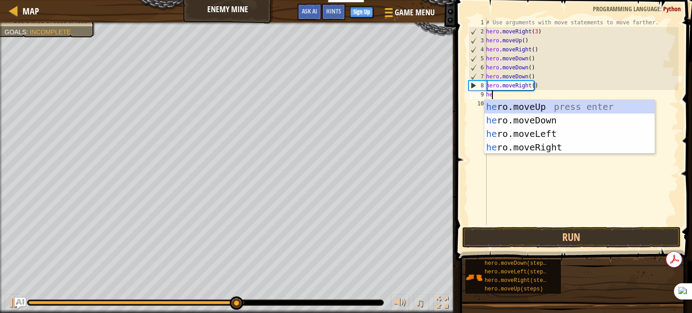
type textarea "her"
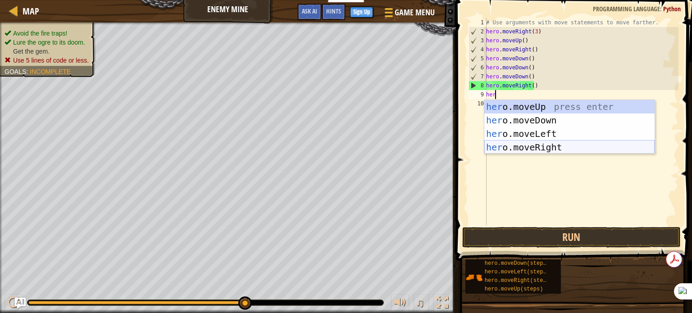
click at [542, 145] on div "her o.moveUp press enter her o.moveDown press enter her o.moveLeft press enter …" at bounding box center [569, 140] width 170 height 81
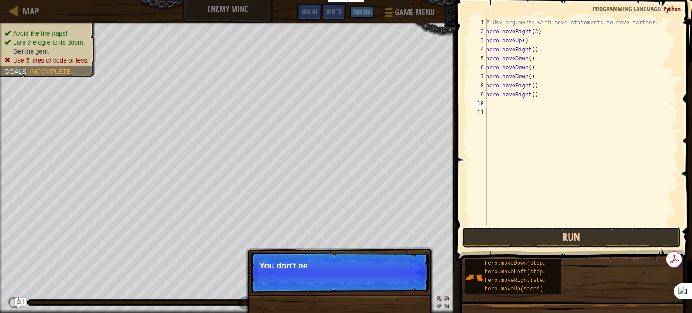
click at [554, 232] on button "Run" at bounding box center [571, 237] width 219 height 21
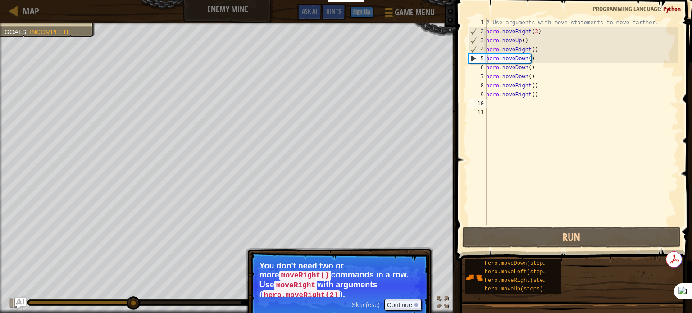
drag, startPoint x: 395, startPoint y: 279, endPoint x: 394, endPoint y: 286, distance: 6.8
click at [317, 281] on code "moveRight" at bounding box center [295, 286] width 43 height 10
click at [394, 299] on button "Continue" at bounding box center [402, 305] width 37 height 12
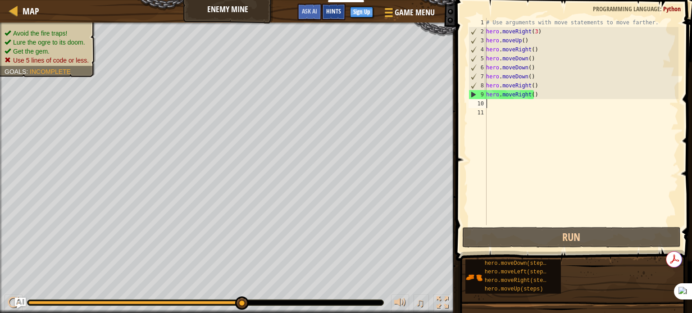
click at [328, 9] on span "Hints" at bounding box center [333, 11] width 15 height 9
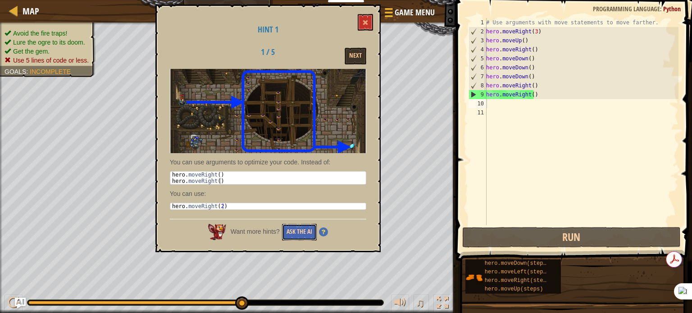
click at [294, 229] on button "Ask the AI" at bounding box center [299, 232] width 35 height 17
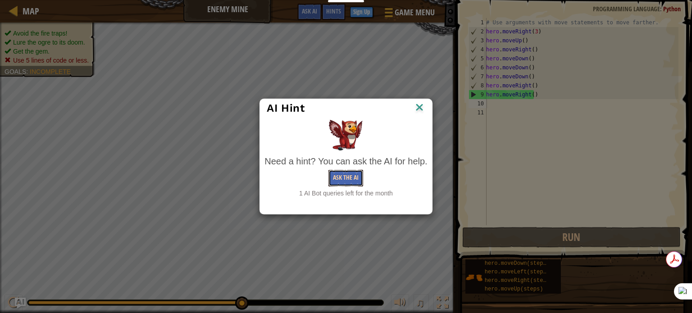
click at [348, 175] on button "Ask the AI" at bounding box center [345, 178] width 35 height 17
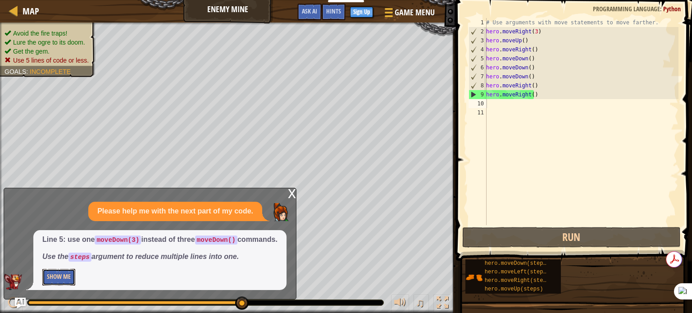
click at [55, 272] on button "Show Me" at bounding box center [58, 277] width 33 height 17
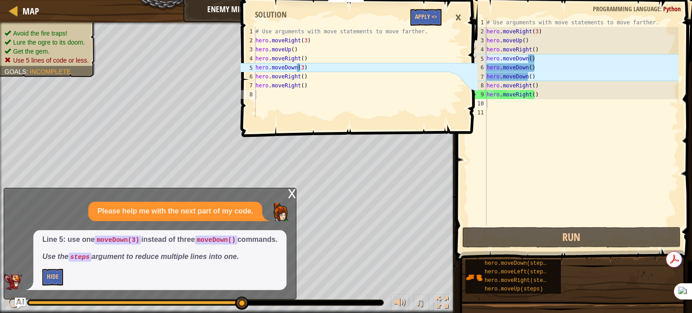
click at [530, 59] on div "# Use arguments with move statements to move farther. hero . moveRight ( 3 ) he…" at bounding box center [582, 130] width 194 height 225
click at [527, 58] on div "# Use arguments with move statements to move farther. hero . moveRight ( 3 ) he…" at bounding box center [582, 130] width 194 height 225
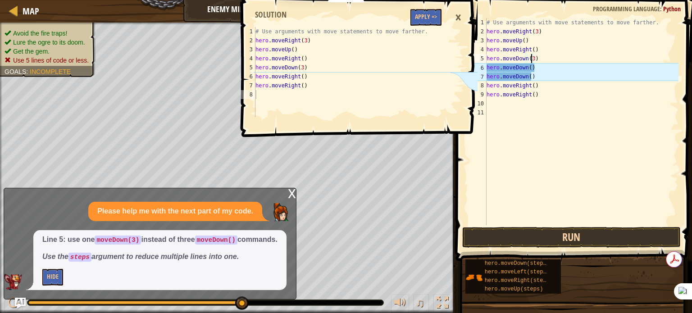
type textarea "hero.moveDown(3)"
click at [619, 234] on button "Run" at bounding box center [571, 237] width 219 height 21
